Goal: Communication & Community: Answer question/provide support

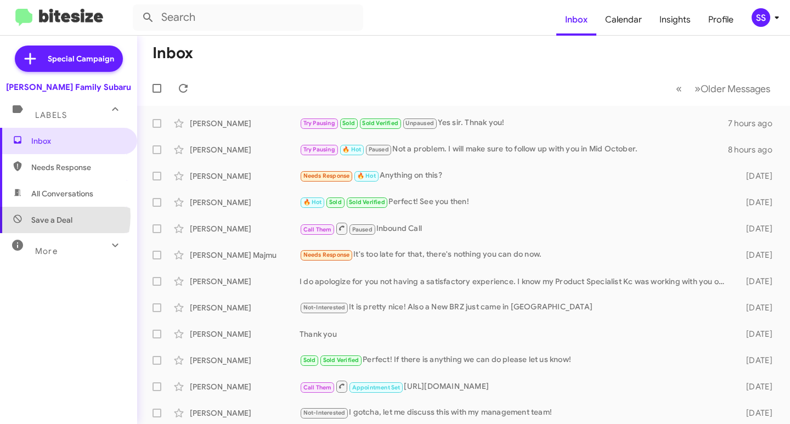
click at [46, 216] on span "Save a Deal" at bounding box center [51, 220] width 41 height 11
type input "in:not-interested"
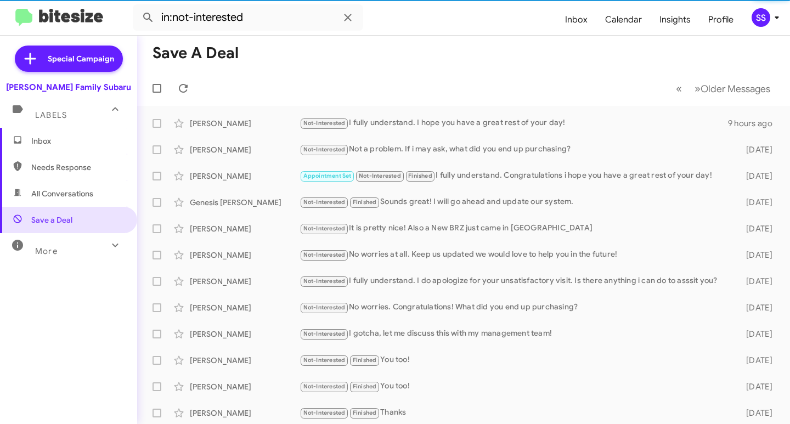
click at [64, 140] on span "Inbox" at bounding box center [77, 141] width 93 height 11
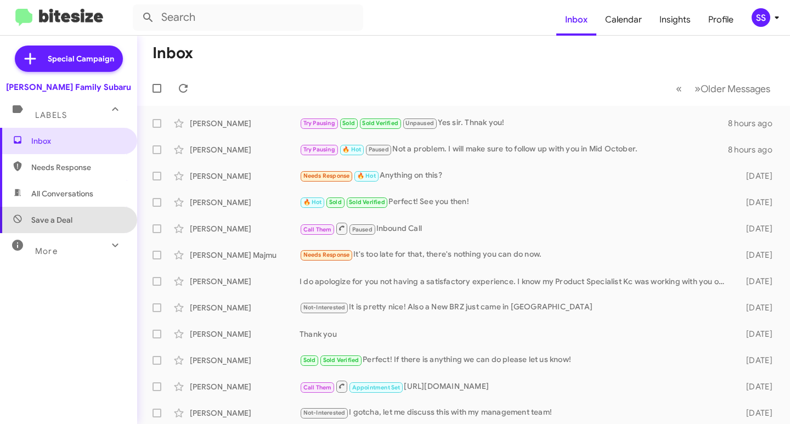
click at [73, 215] on span "Save a Deal" at bounding box center [68, 220] width 137 height 26
type input "in:not-interested"
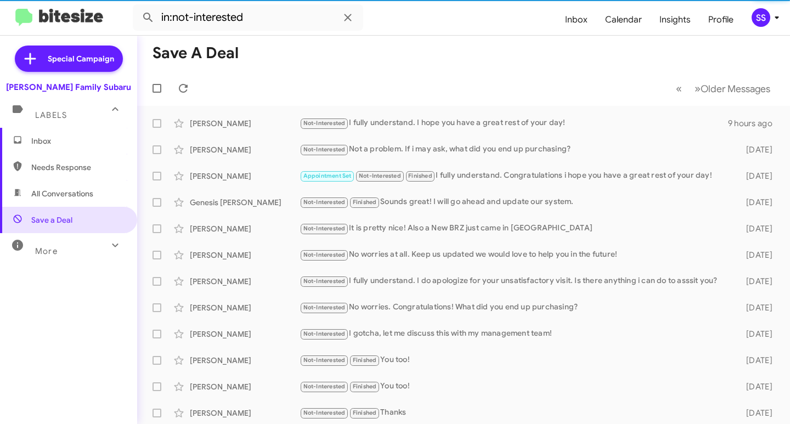
click at [76, 139] on span "Inbox" at bounding box center [77, 141] width 93 height 11
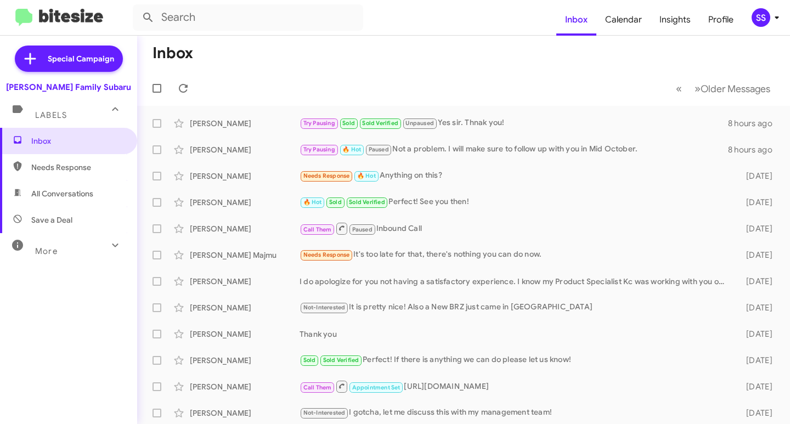
click at [43, 208] on span "Save a Deal" at bounding box center [68, 220] width 137 height 26
type input "in:not-interested"
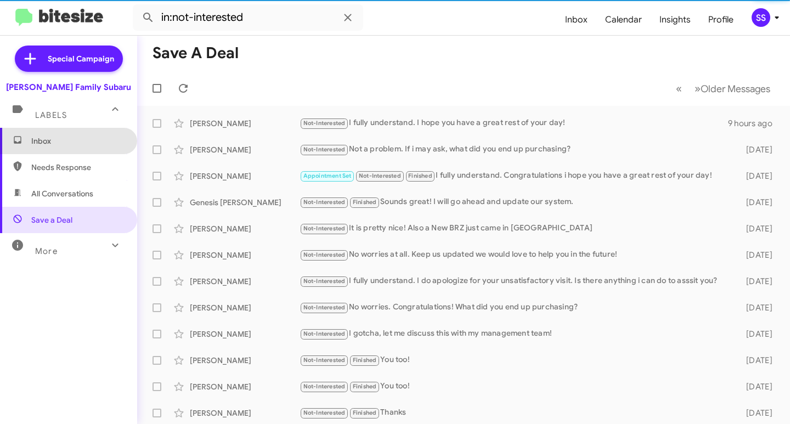
click at [72, 143] on span "Inbox" at bounding box center [77, 141] width 93 height 11
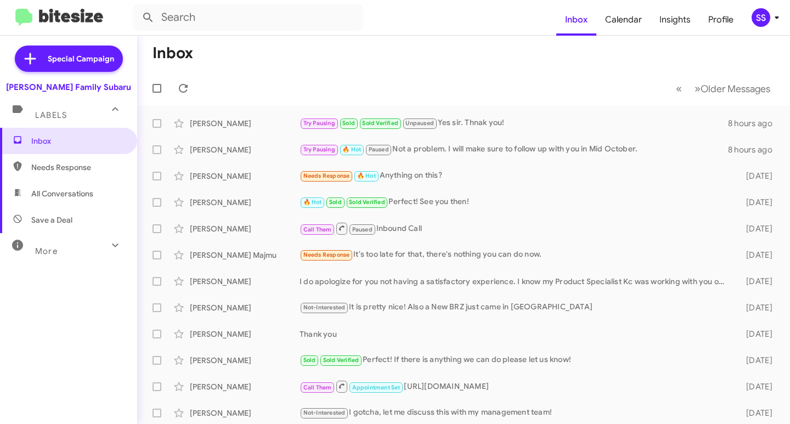
click at [53, 217] on span "Save a Deal" at bounding box center [51, 220] width 41 height 11
type input "in:not-interested"
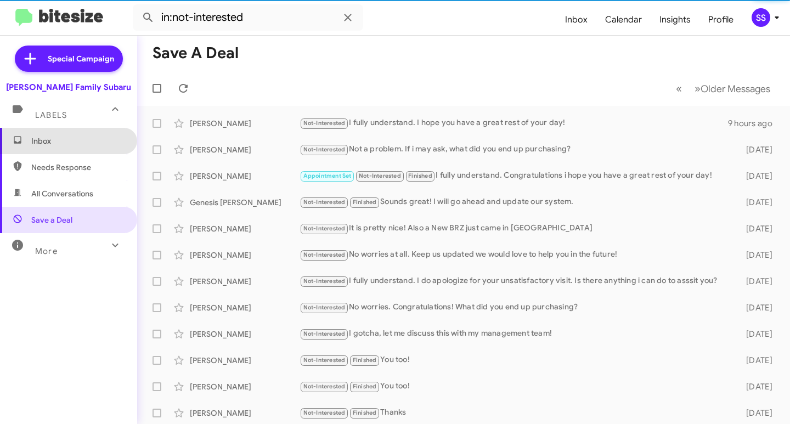
click at [81, 146] on span "Inbox" at bounding box center [77, 141] width 93 height 11
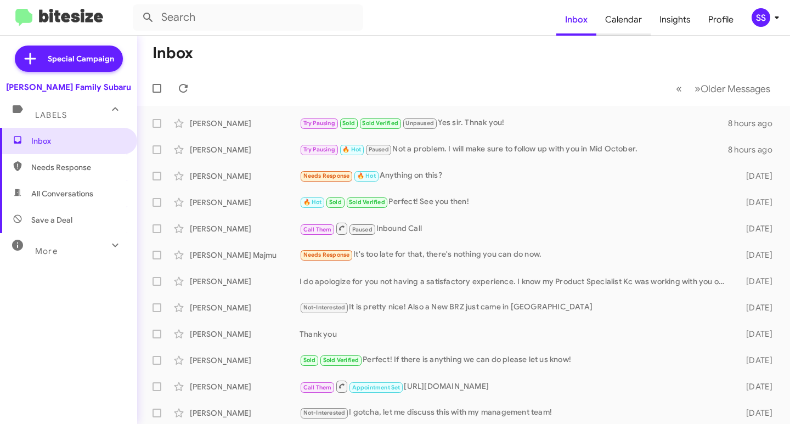
click at [631, 27] on span "Calendar" at bounding box center [624, 20] width 54 height 32
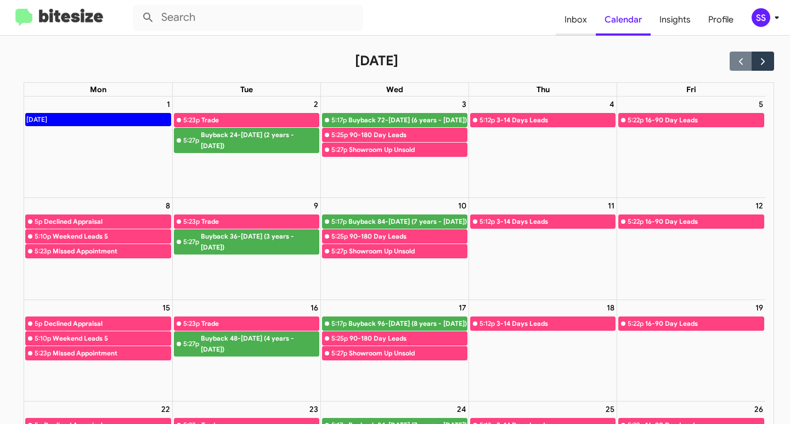
click at [584, 21] on span "Inbox" at bounding box center [576, 20] width 40 height 32
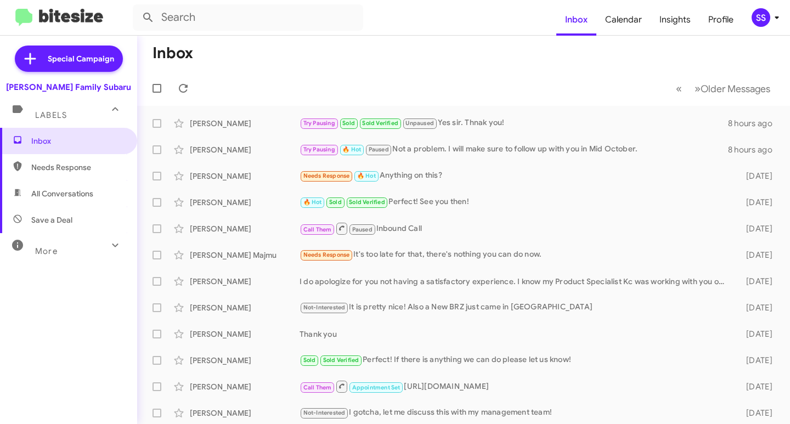
click at [109, 248] on icon at bounding box center [115, 245] width 13 height 13
click at [109, 248] on icon at bounding box center [115, 249] width 13 height 13
click at [46, 227] on span "Save a Deal" at bounding box center [68, 220] width 137 height 26
type input "in:not-interested"
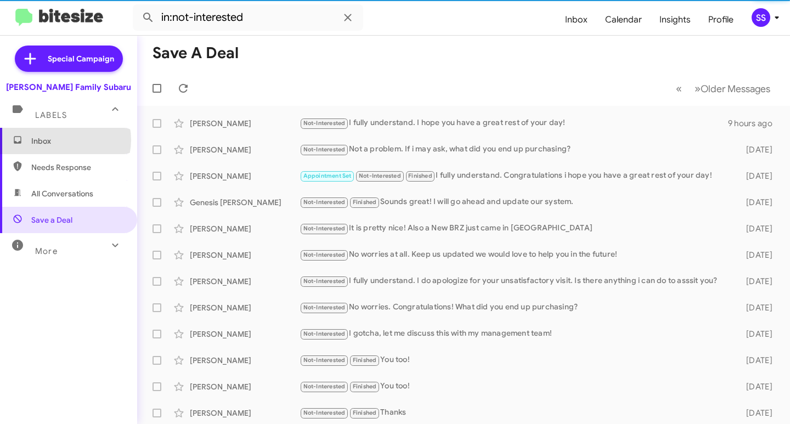
click at [65, 140] on span "Inbox" at bounding box center [77, 141] width 93 height 11
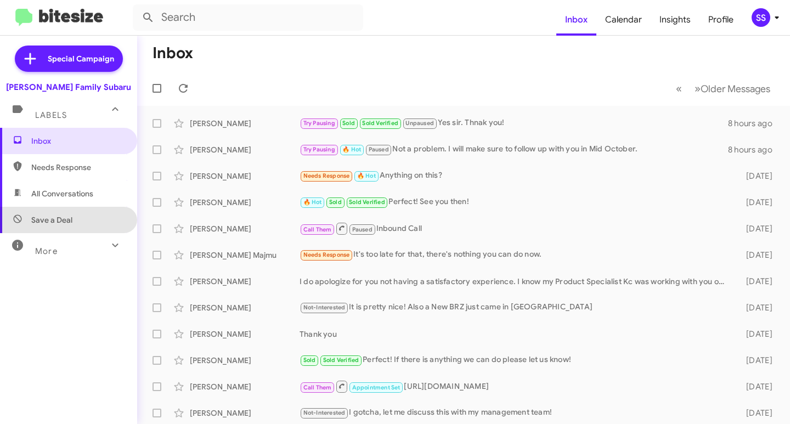
click at [77, 215] on span "Save a Deal" at bounding box center [68, 220] width 137 height 26
type input "in:not-interested"
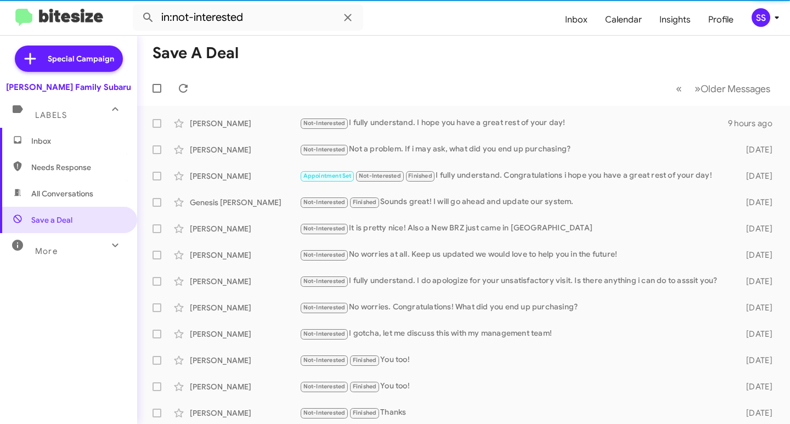
click at [79, 147] on span "Inbox" at bounding box center [68, 141] width 137 height 26
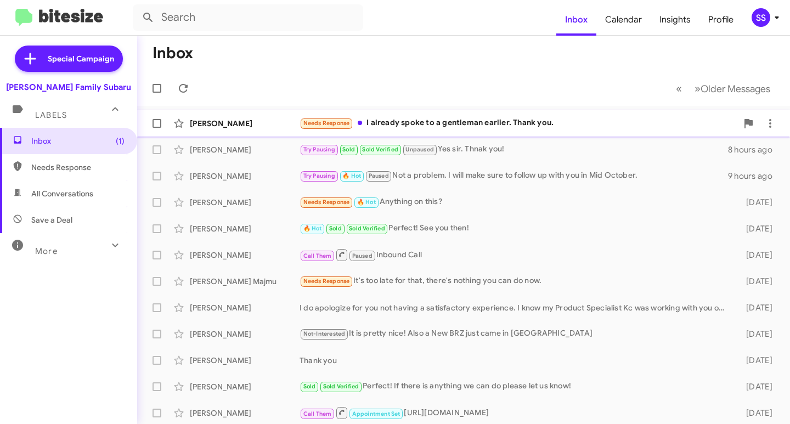
click at [223, 123] on div "[PERSON_NAME]" at bounding box center [245, 123] width 110 height 11
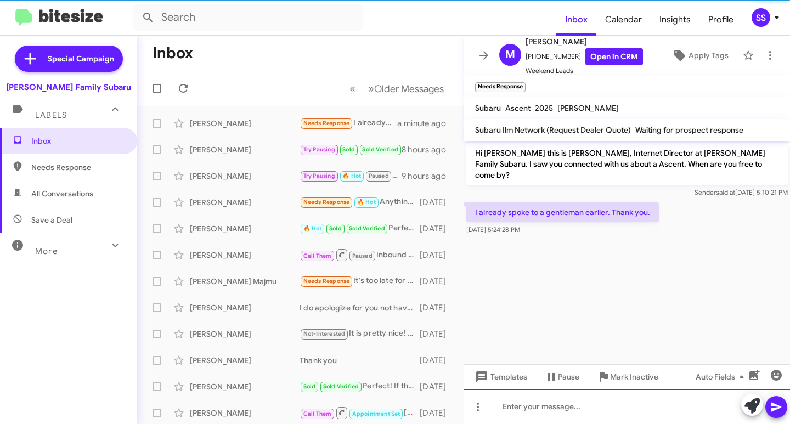
click at [570, 404] on div at bounding box center [627, 406] width 326 height 35
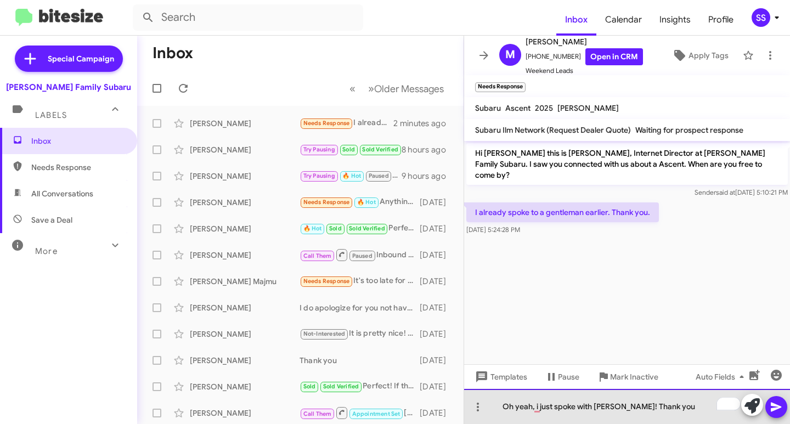
click at [671, 409] on div "Oh yeah, i just spoke with [PERSON_NAME]! Thank you" at bounding box center [627, 406] width 326 height 35
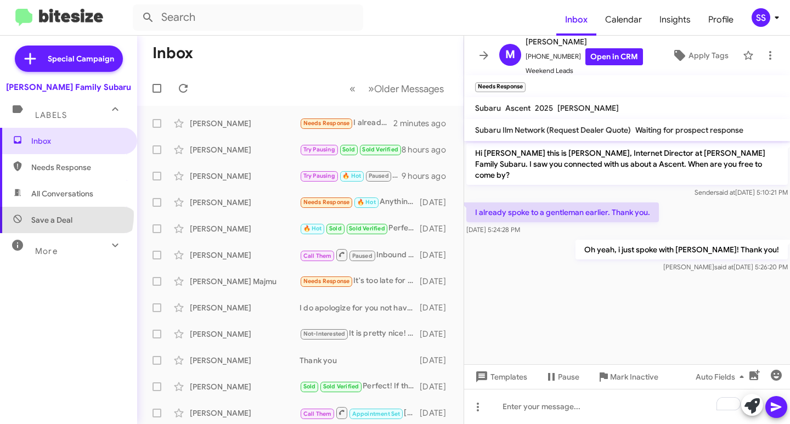
click at [66, 215] on span "Save a Deal" at bounding box center [51, 220] width 41 height 11
type input "in:not-interested"
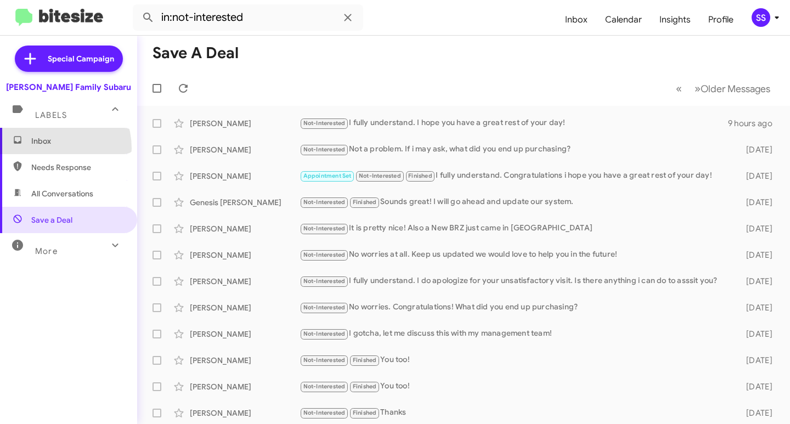
click at [51, 148] on span "Inbox" at bounding box center [68, 141] width 137 height 26
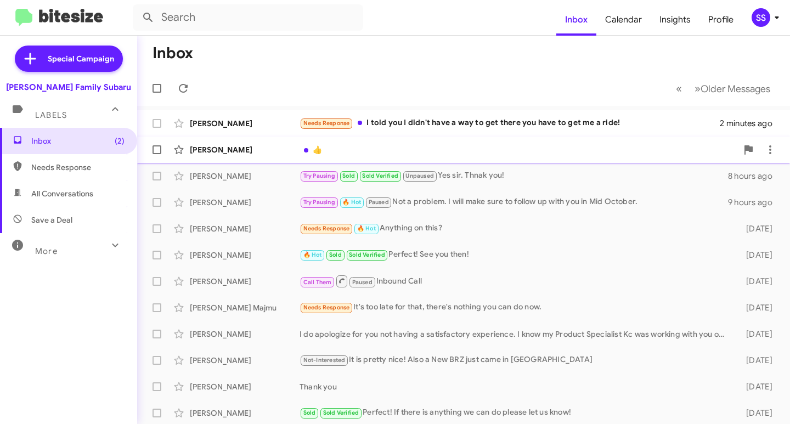
click at [249, 156] on div "[PERSON_NAME] 👍 2 minutes ago" at bounding box center [464, 150] width 636 height 22
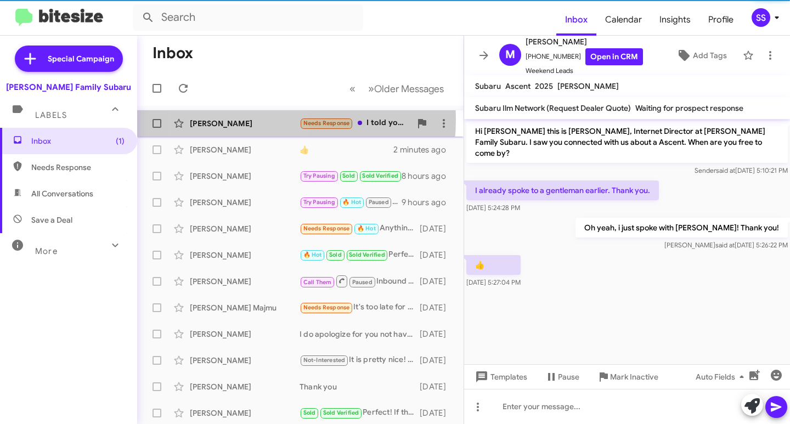
click at [243, 120] on div "[PERSON_NAME]" at bounding box center [245, 123] width 110 height 11
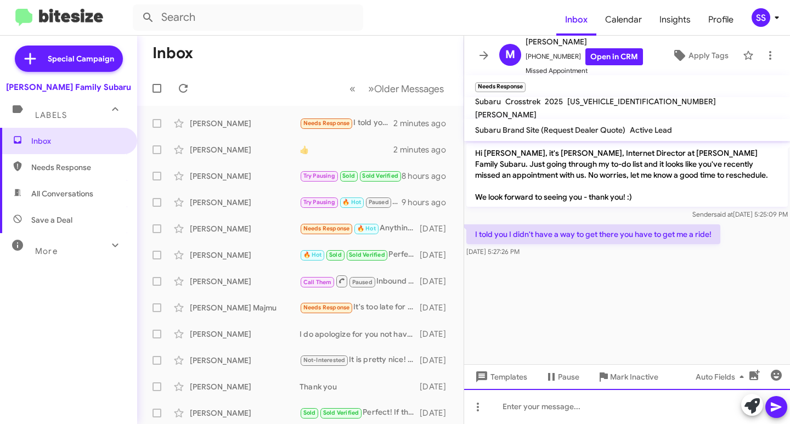
click at [642, 406] on div at bounding box center [627, 406] width 326 height 35
click at [652, 413] on div "I fully understand. I do apologize." at bounding box center [627, 406] width 326 height 35
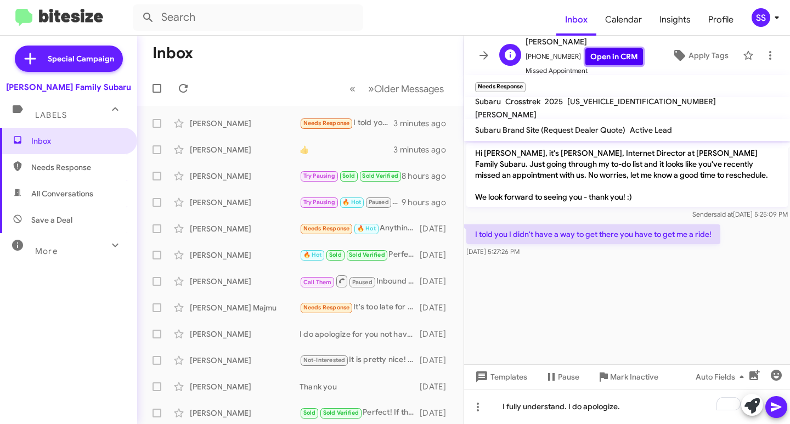
click at [605, 59] on link "Open in CRM" at bounding box center [615, 56] width 58 height 17
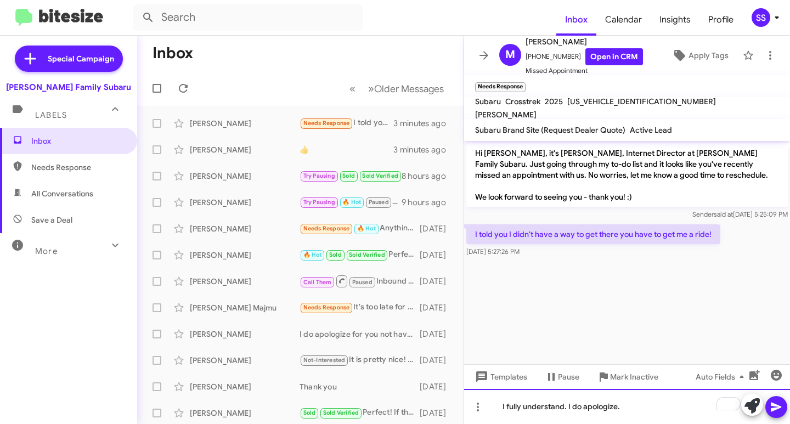
click at [643, 403] on div "I fully understand. I do apologize." at bounding box center [627, 406] width 326 height 35
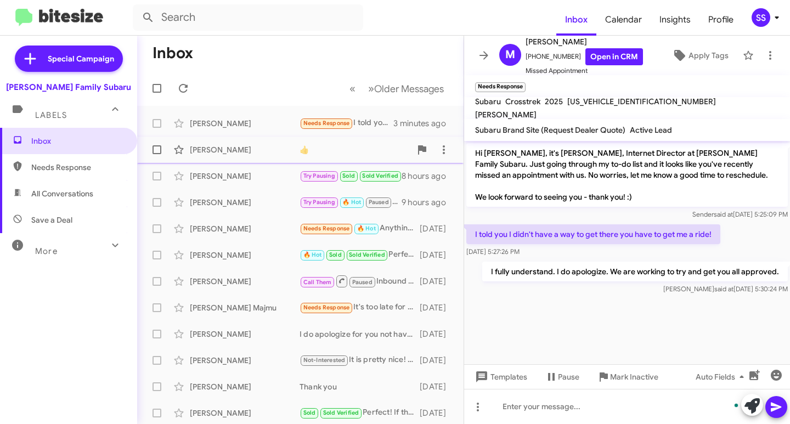
click at [211, 144] on div "[PERSON_NAME] 👍 3 minutes ago" at bounding box center [300, 150] width 309 height 22
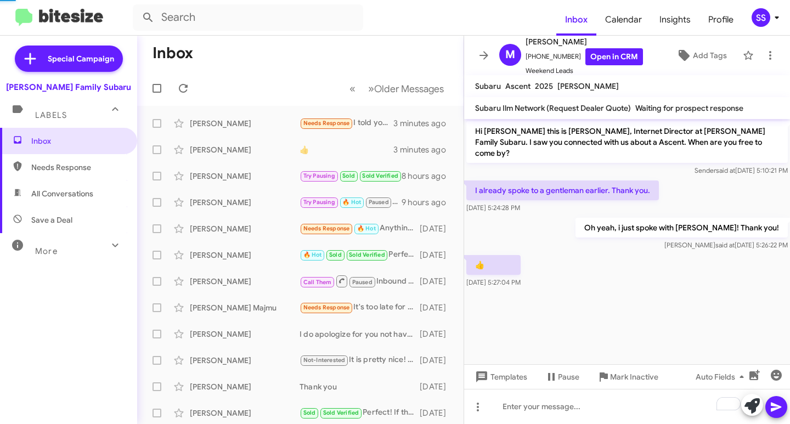
click at [83, 215] on span "Save a Deal" at bounding box center [68, 220] width 137 height 26
type input "in:not-interested"
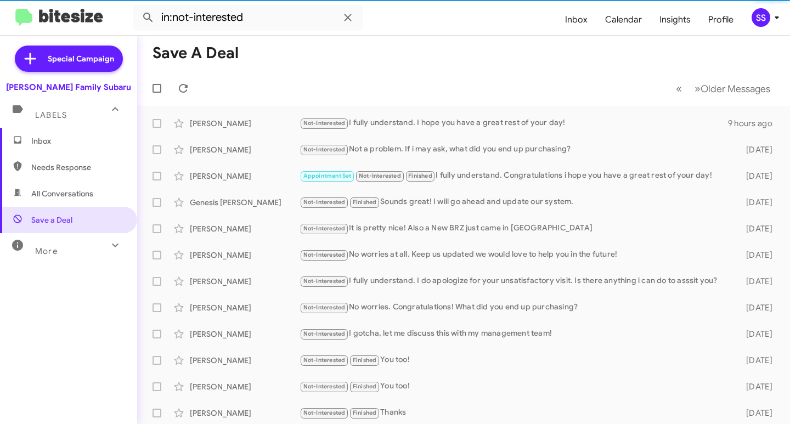
click at [76, 136] on span "Inbox" at bounding box center [77, 141] width 93 height 11
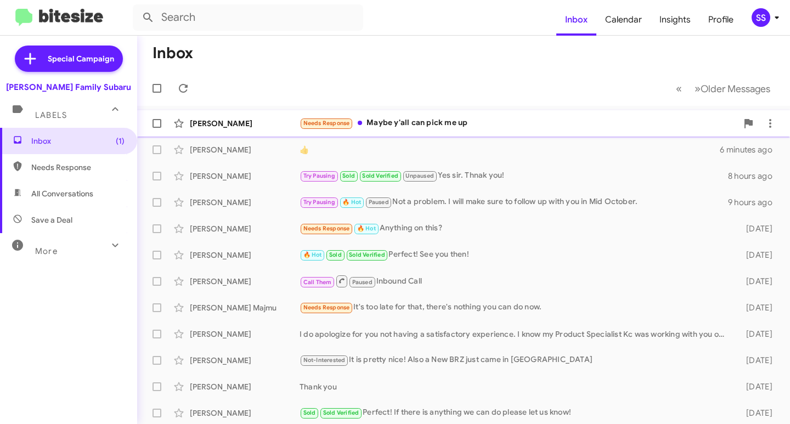
click at [470, 133] on div "[PERSON_NAME] Needs Response Maybe y'all can pick me up 2 minutes ago" at bounding box center [464, 124] width 636 height 22
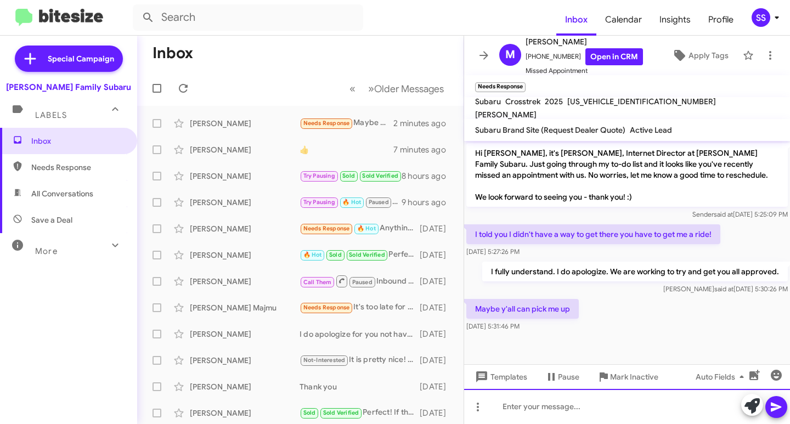
click at [609, 411] on div at bounding box center [627, 406] width 326 height 35
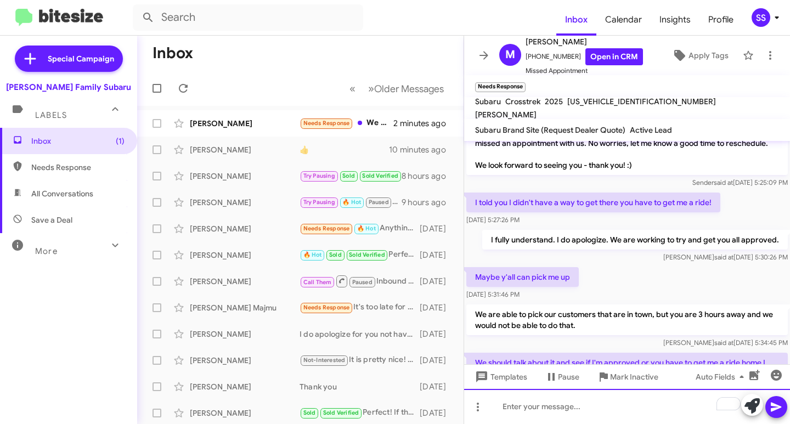
scroll to position [83, 0]
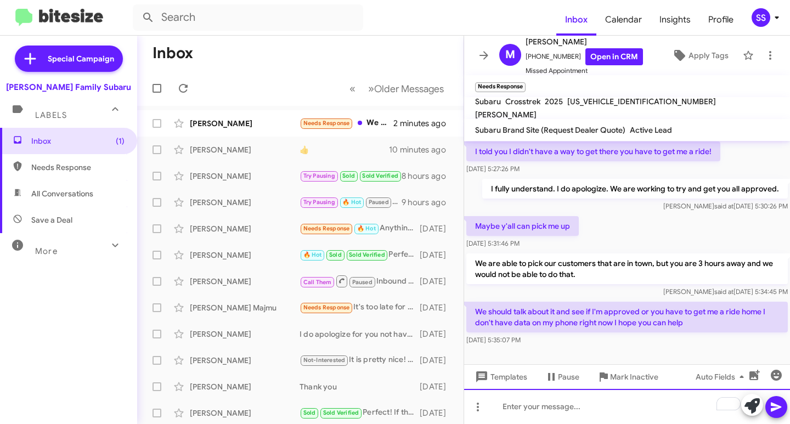
click at [602, 407] on div "To enrich screen reader interactions, please activate Accessibility in Grammarl…" at bounding box center [627, 406] width 326 height 35
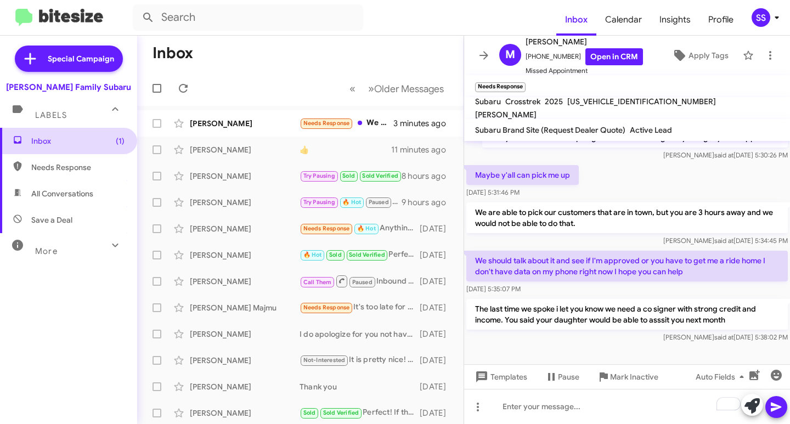
click at [79, 133] on span "Inbox (1)" at bounding box center [68, 141] width 137 height 26
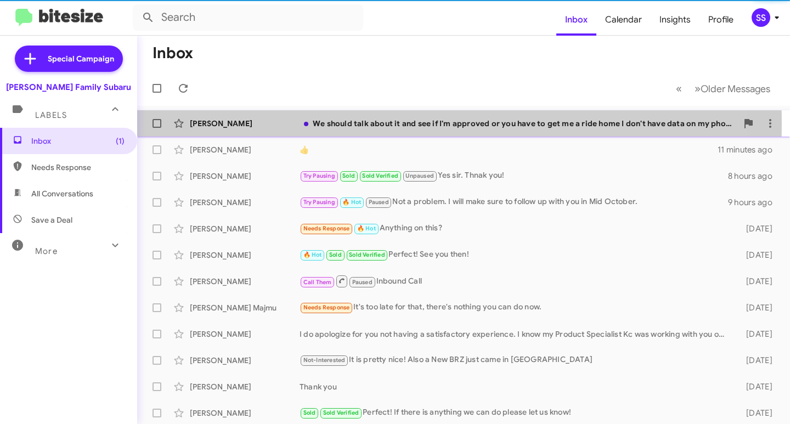
click at [207, 124] on div "[PERSON_NAME]" at bounding box center [245, 123] width 110 height 11
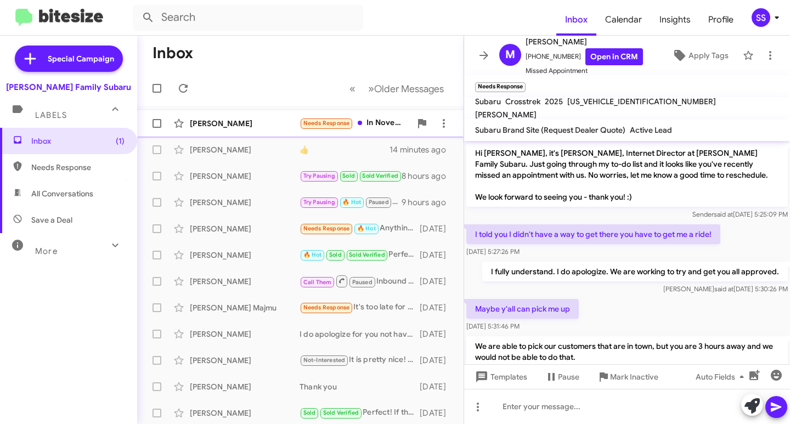
click at [241, 127] on div "[PERSON_NAME]" at bounding box center [245, 123] width 110 height 11
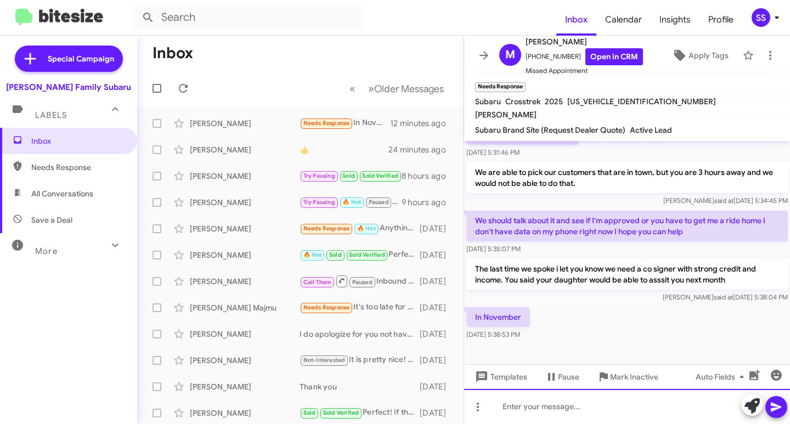
click at [525, 406] on div at bounding box center [627, 406] width 326 height 35
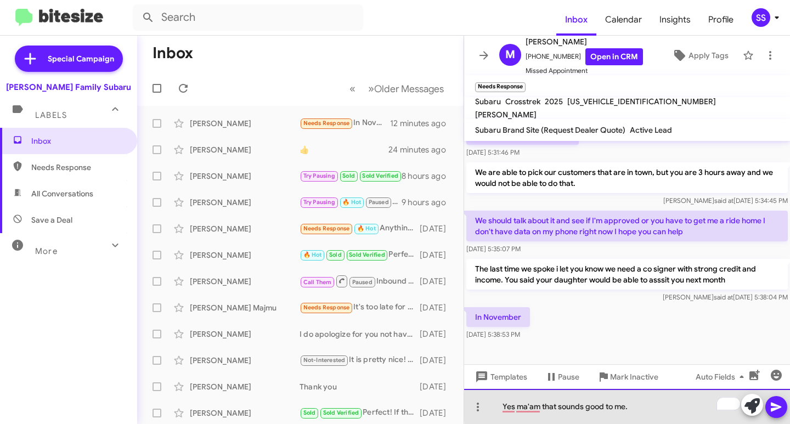
click at [664, 407] on div "Yes ma'am that sounds good to me." at bounding box center [627, 406] width 326 height 35
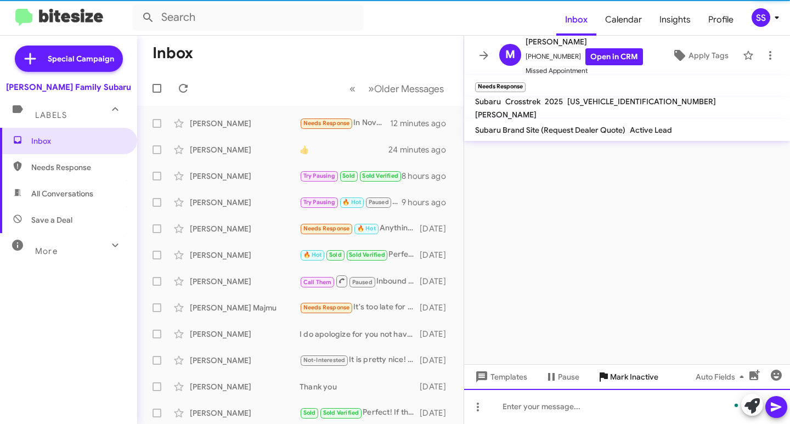
scroll to position [0, 0]
